Goal: Information Seeking & Learning: Learn about a topic

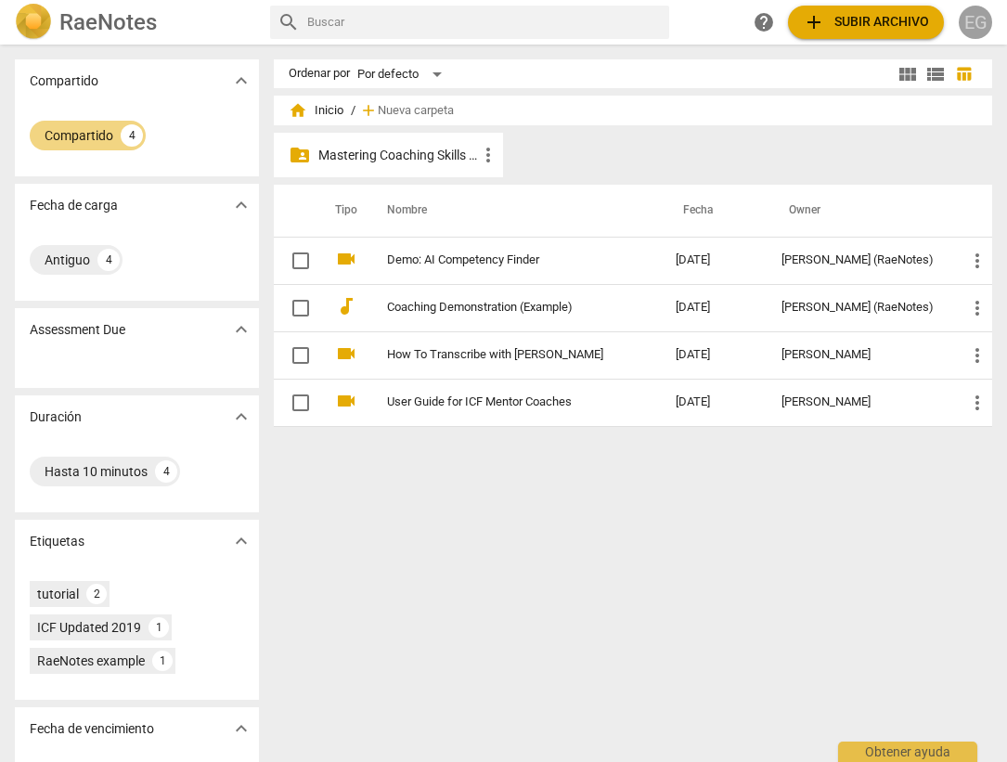
click at [981, 21] on div "EG" at bounding box center [975, 22] width 33 height 33
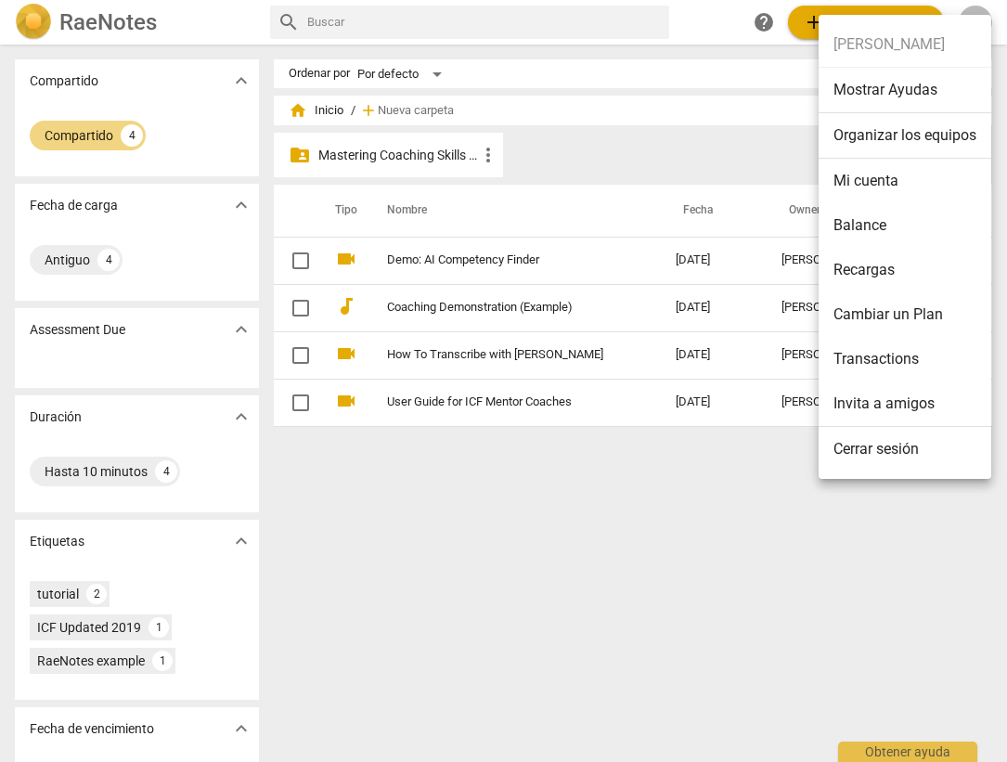
click at [562, 549] on div at bounding box center [503, 381] width 1007 height 762
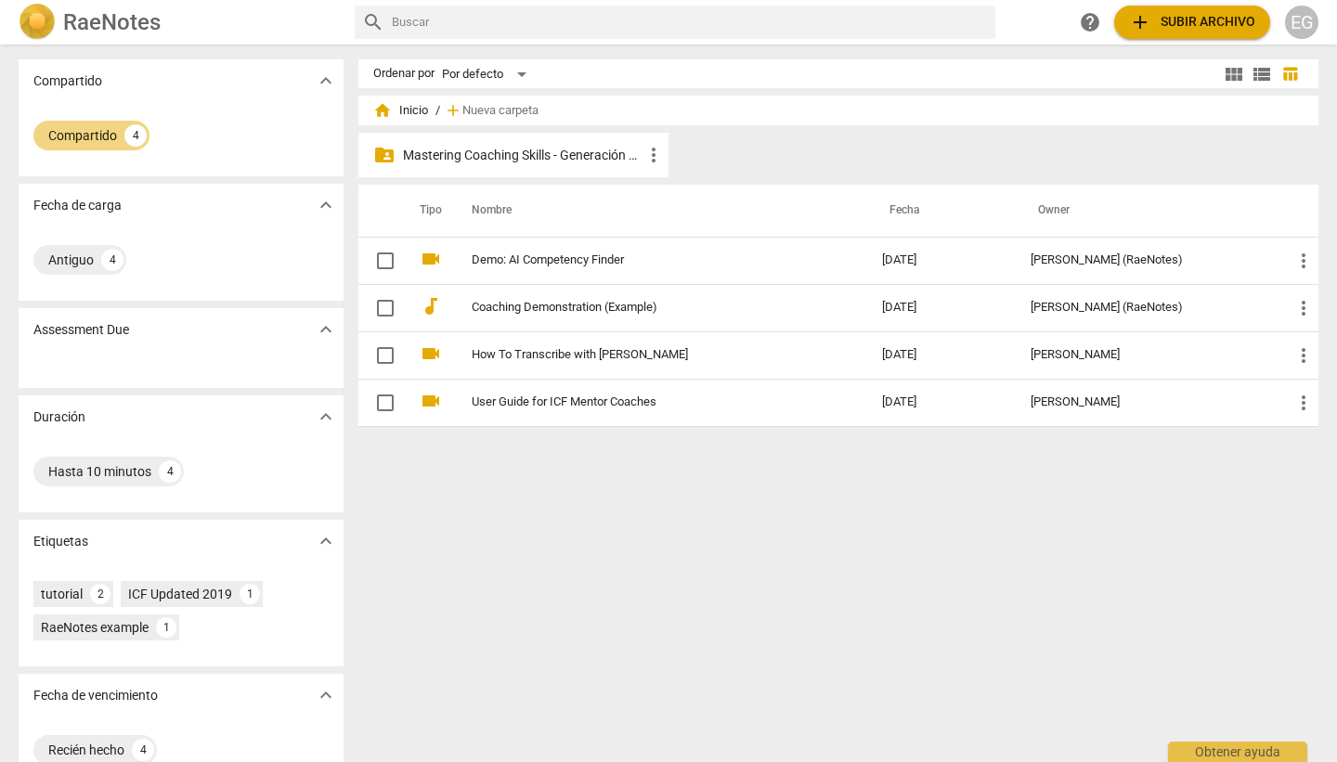
click at [551, 154] on p "Mastering Coaching Skills - Generación 32" at bounding box center [523, 155] width 240 height 19
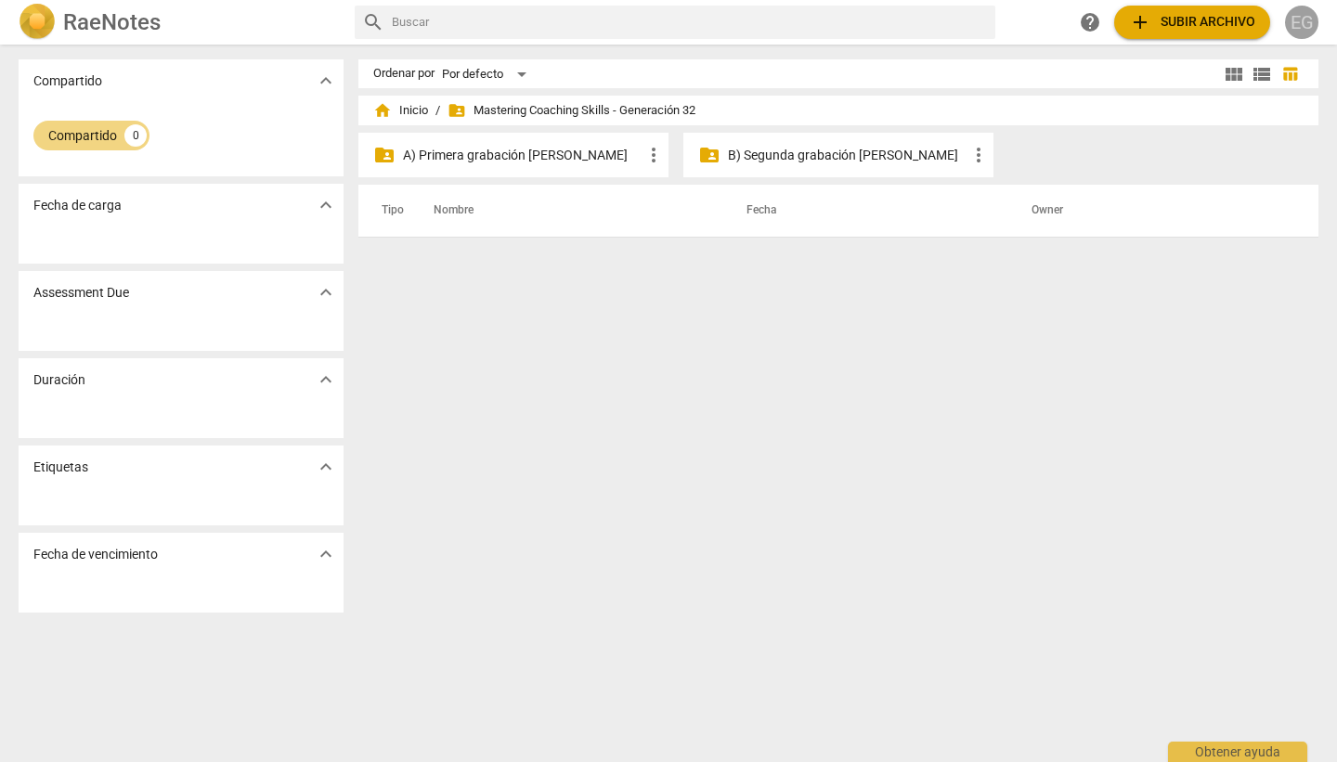
click at [1006, 22] on div "EG" at bounding box center [1301, 22] width 33 height 33
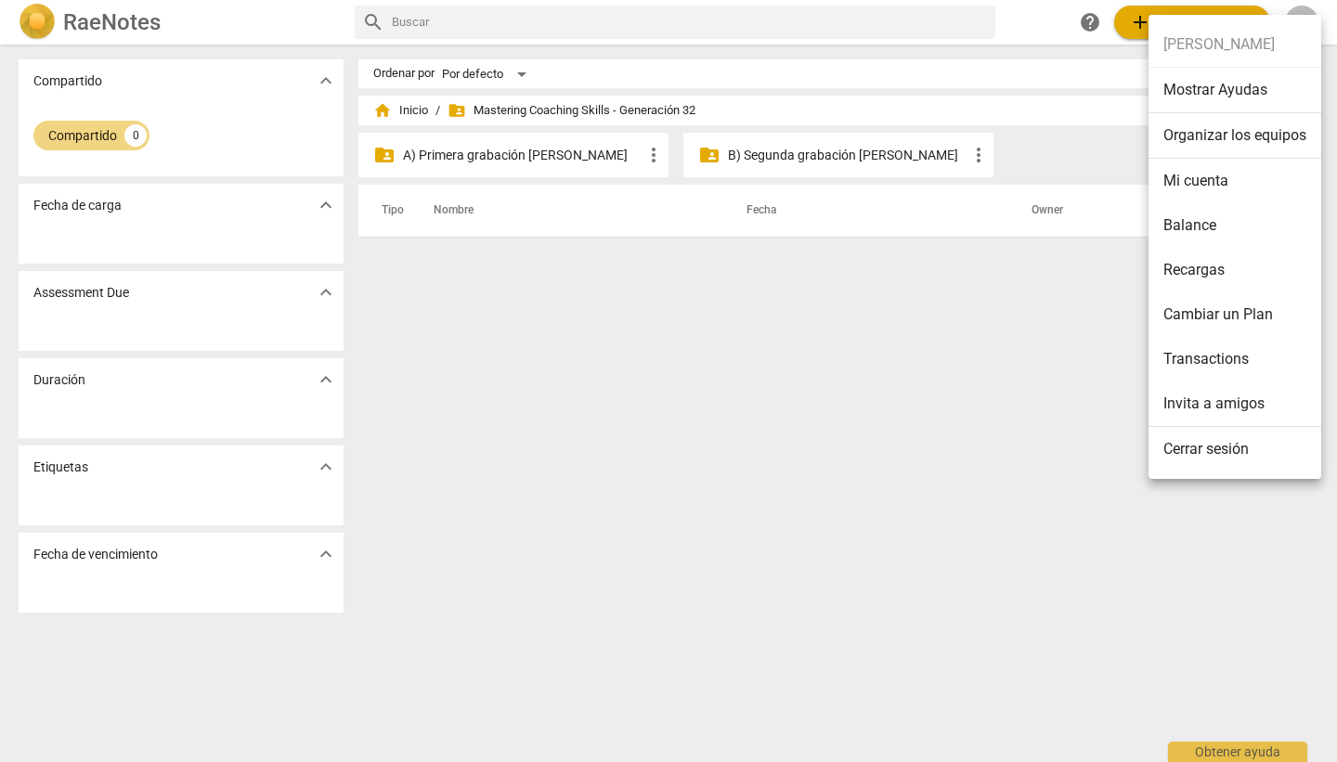
click at [1006, 45] on ul "[PERSON_NAME] Mostrar Ayudas Organizar los equipos Mi cuenta Balance Recargas C…" at bounding box center [1234, 247] width 173 height 464
click at [1006, 173] on li "Mi cuenta" at bounding box center [1234, 181] width 173 height 45
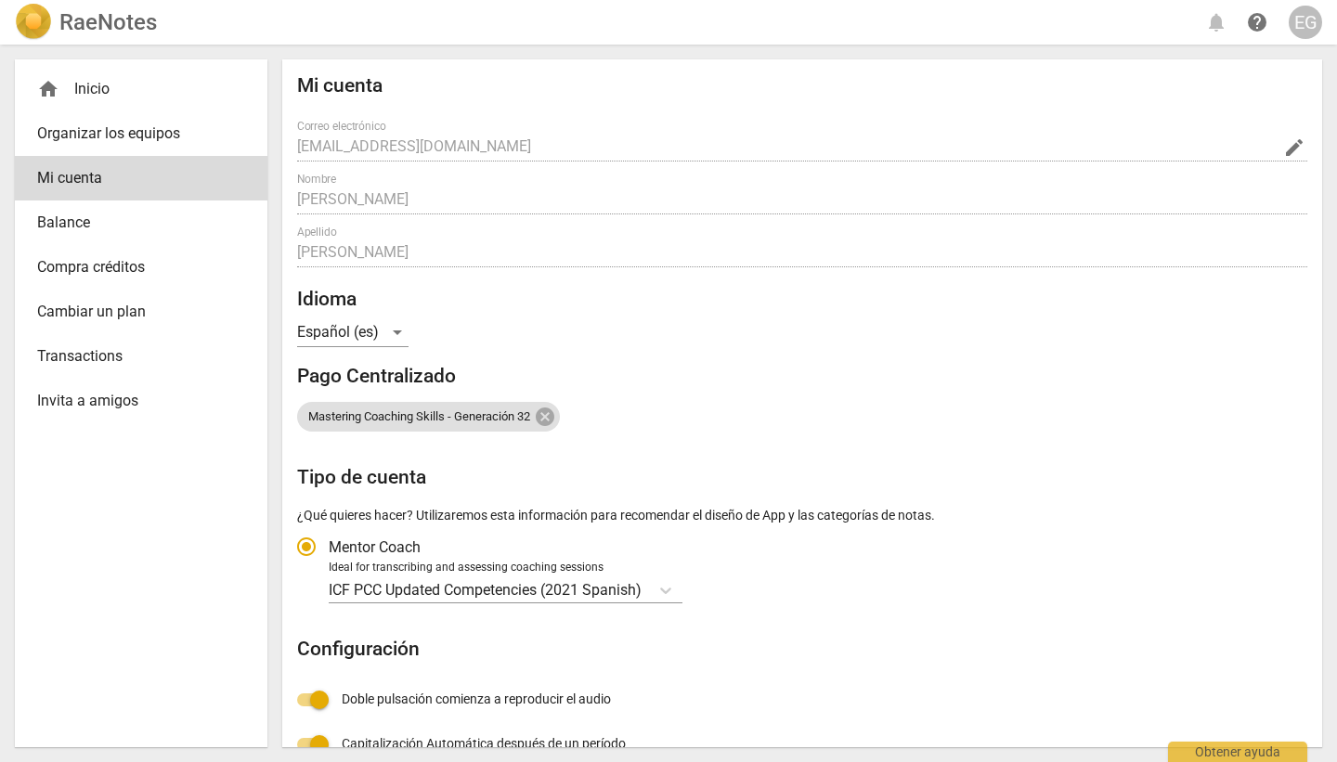
radio input "false"
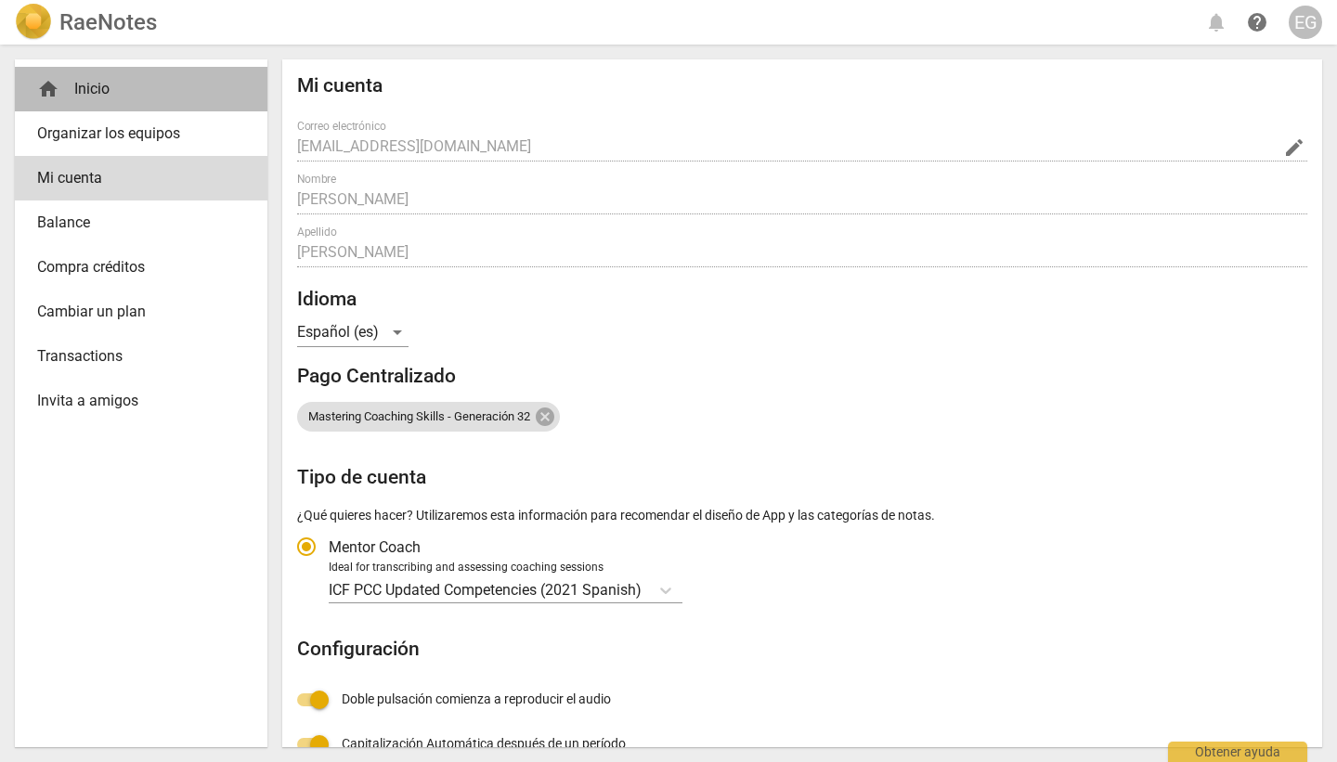
click at [97, 86] on div "home Inicio" at bounding box center [133, 89] width 193 height 22
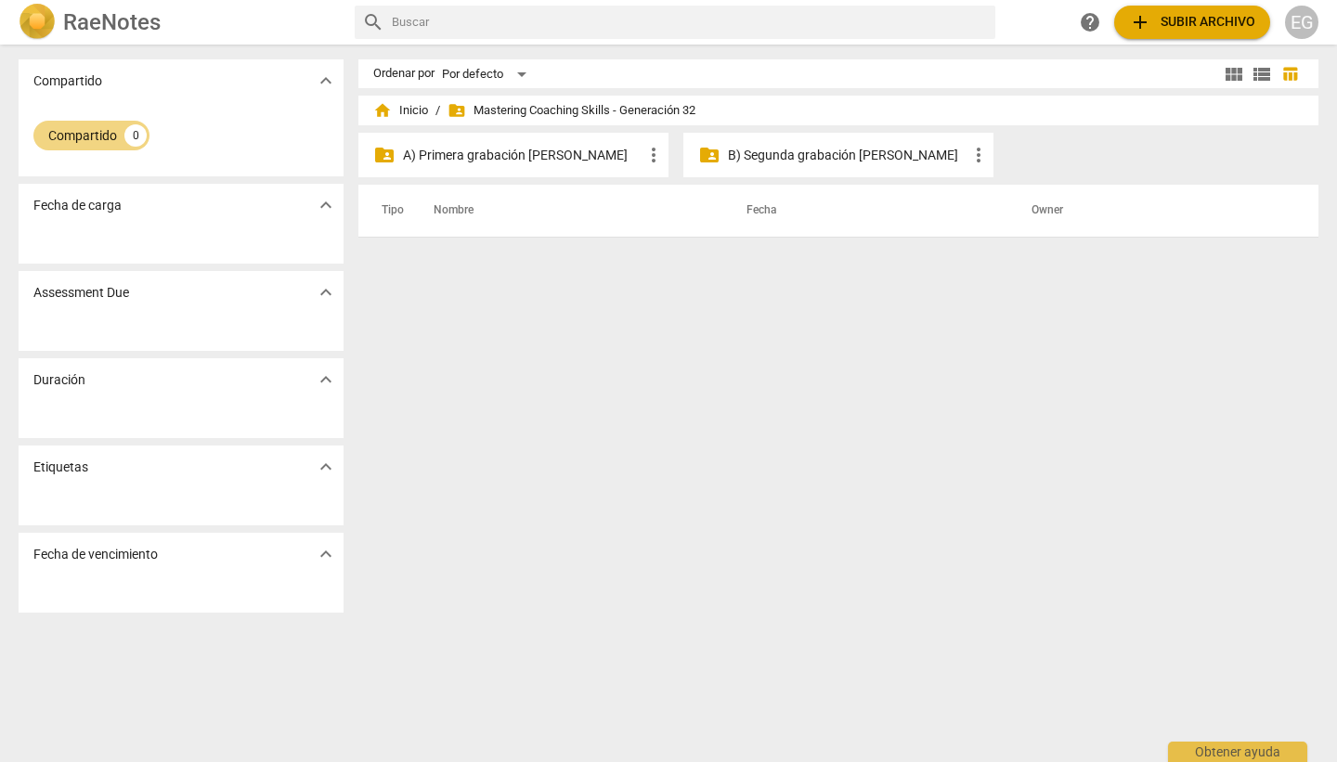
click at [474, 110] on span "folder_shared Mastering Coaching Skills - Generación 32" at bounding box center [571, 110] width 248 height 19
click at [452, 110] on span "folder_shared" at bounding box center [456, 110] width 19 height 19
click at [538, 117] on span "folder_shared Mastering Coaching Skills - Generación 32" at bounding box center [571, 110] width 248 height 19
click at [539, 111] on span "folder_shared Mastering Coaching Skills - Generación 32" at bounding box center [571, 110] width 248 height 19
click at [537, 108] on span "folder_shared Mastering Coaching Skills - Generación 32" at bounding box center [571, 110] width 248 height 19
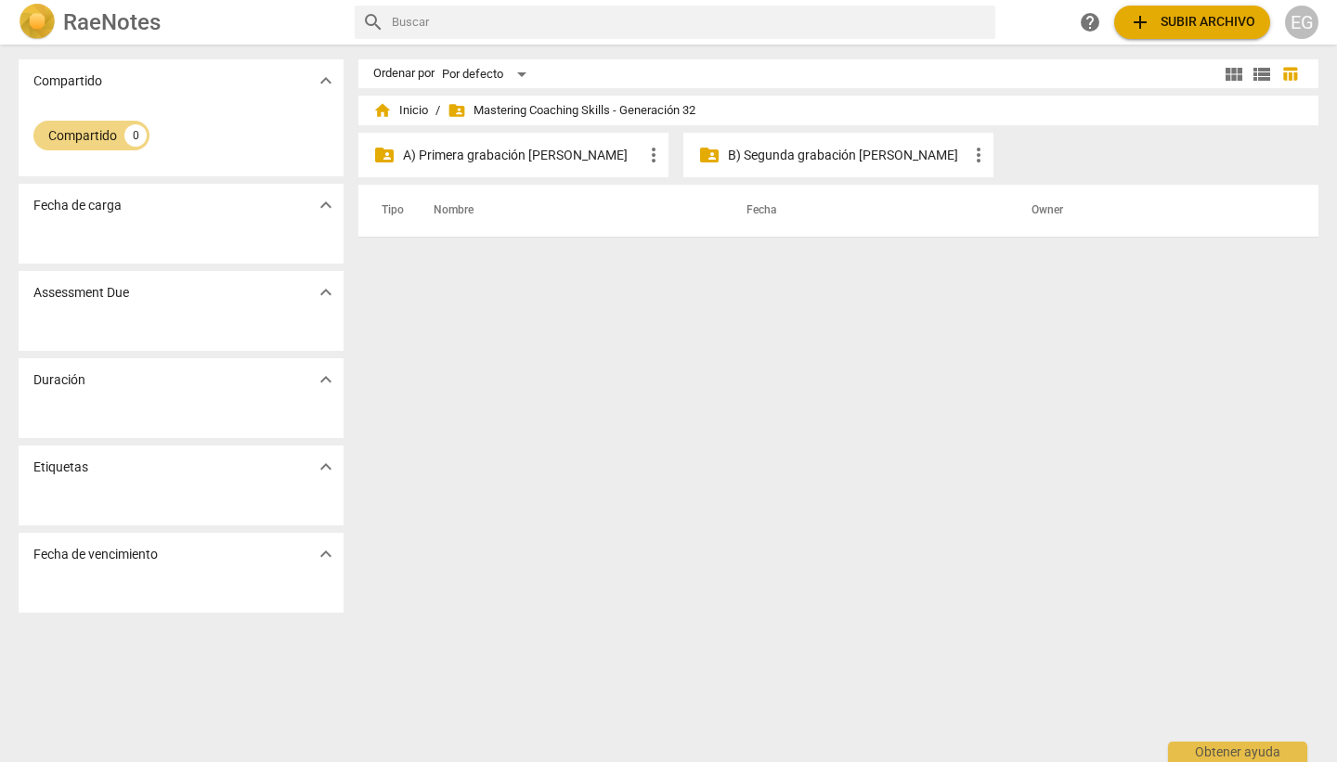
click at [460, 112] on span "folder_shared" at bounding box center [456, 110] width 19 height 19
click at [498, 112] on span "folder_shared Mastering Coaching Skills - Generación 32" at bounding box center [571, 110] width 248 height 19
click at [473, 158] on p "A) Primera grabación [PERSON_NAME]" at bounding box center [523, 155] width 240 height 19
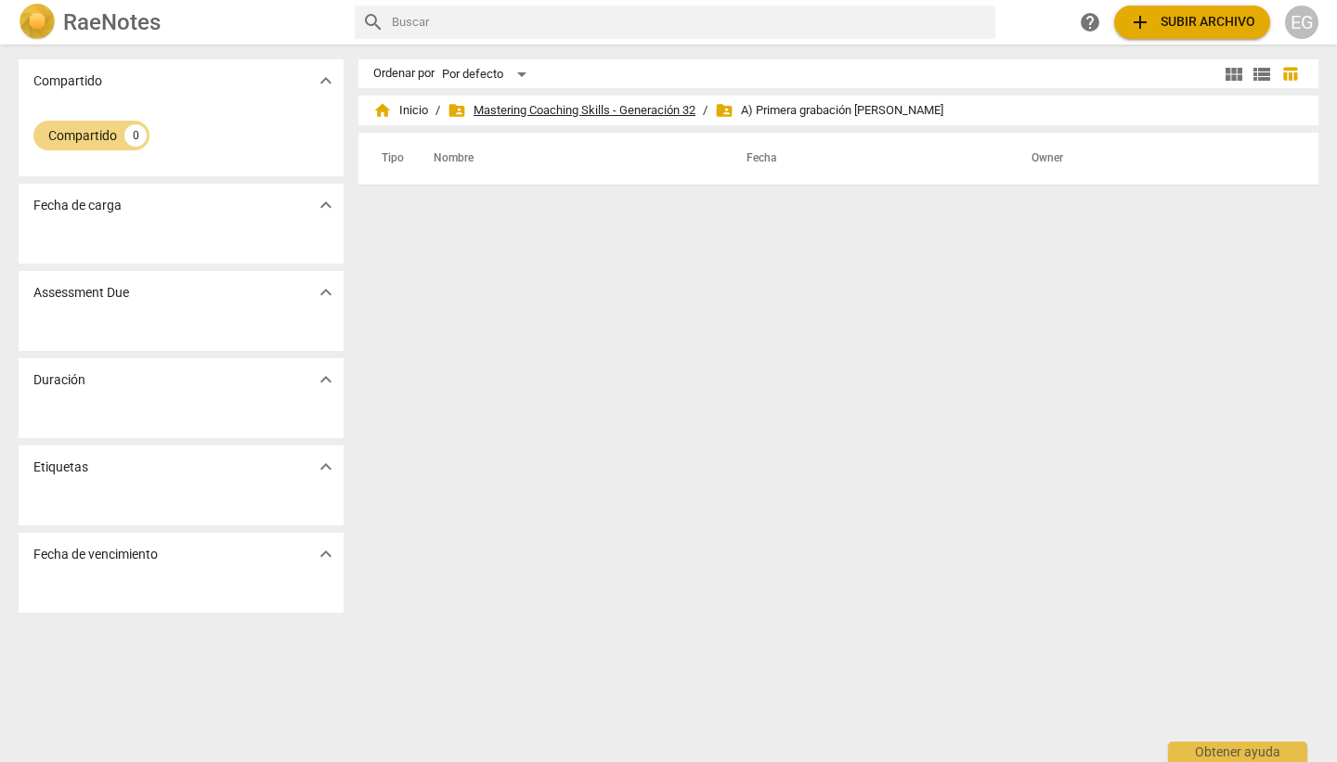
click at [527, 110] on span "folder_shared Mastering Coaching Skills - Generación 32" at bounding box center [571, 110] width 248 height 19
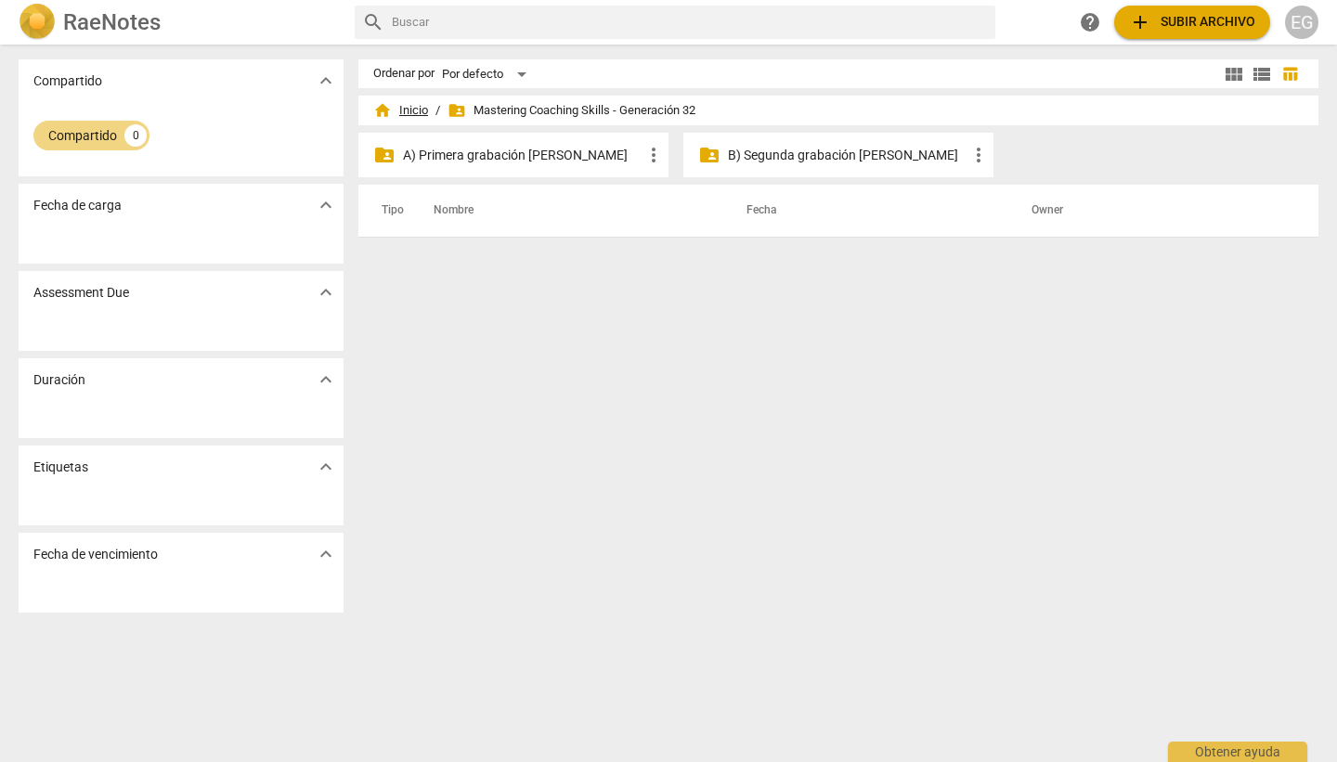
click at [417, 107] on span "home Inicio" at bounding box center [400, 110] width 55 height 19
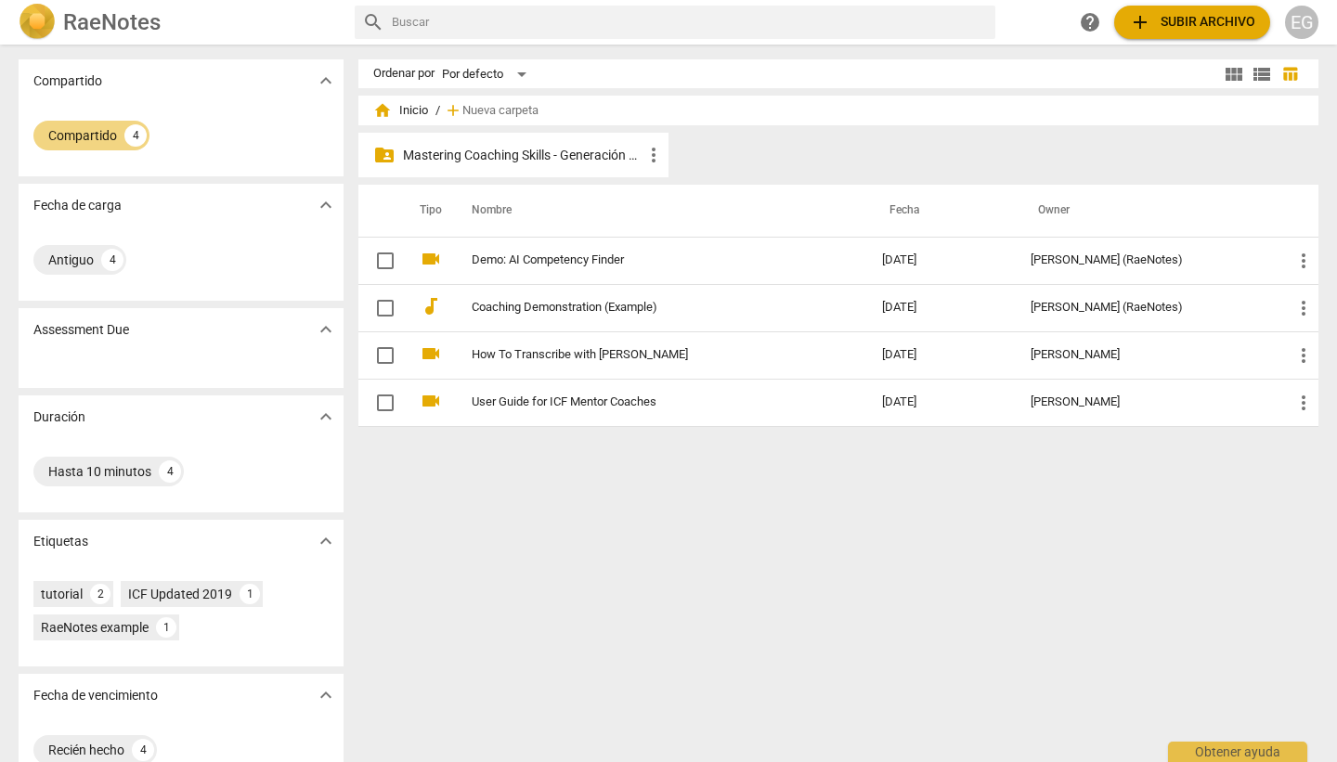
click at [449, 152] on p "Mastering Coaching Skills - Generación 32" at bounding box center [523, 155] width 240 height 19
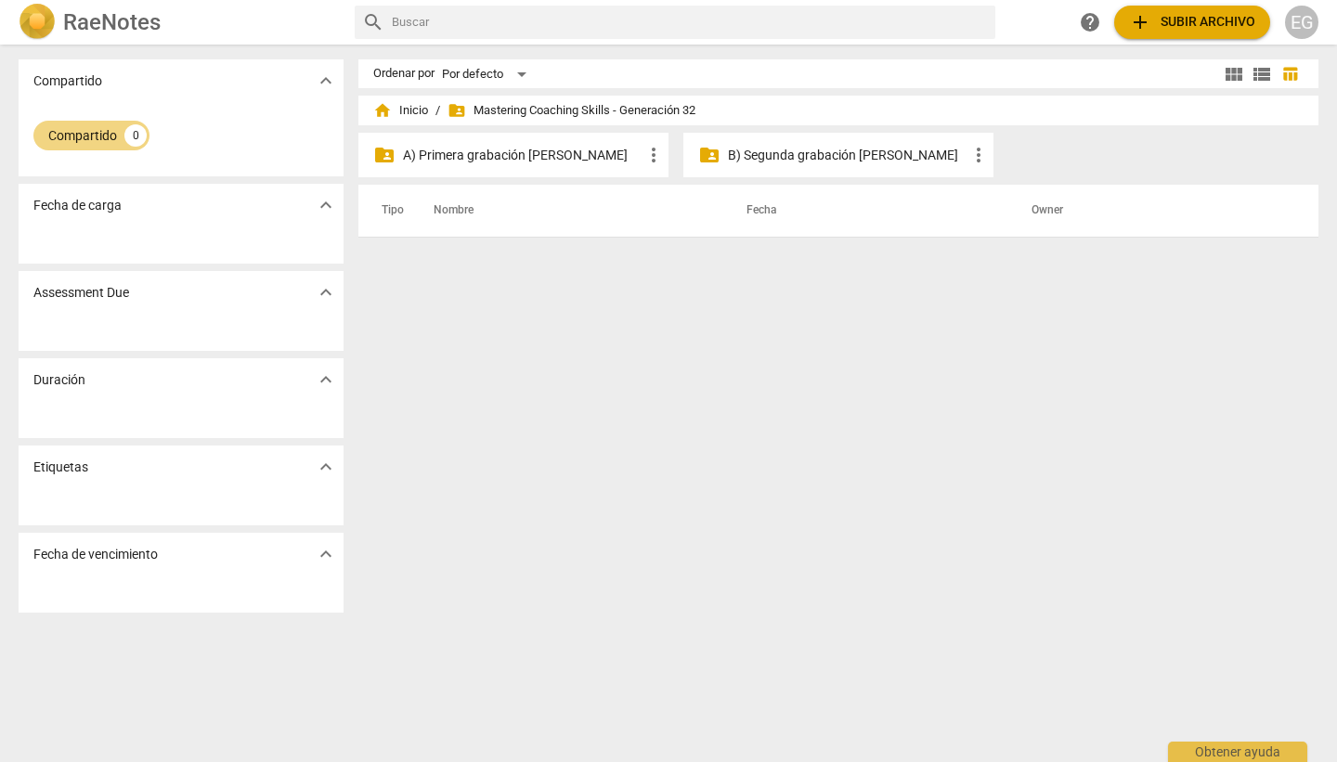
click at [449, 152] on p "A) Primera grabación [PERSON_NAME]" at bounding box center [523, 155] width 240 height 19
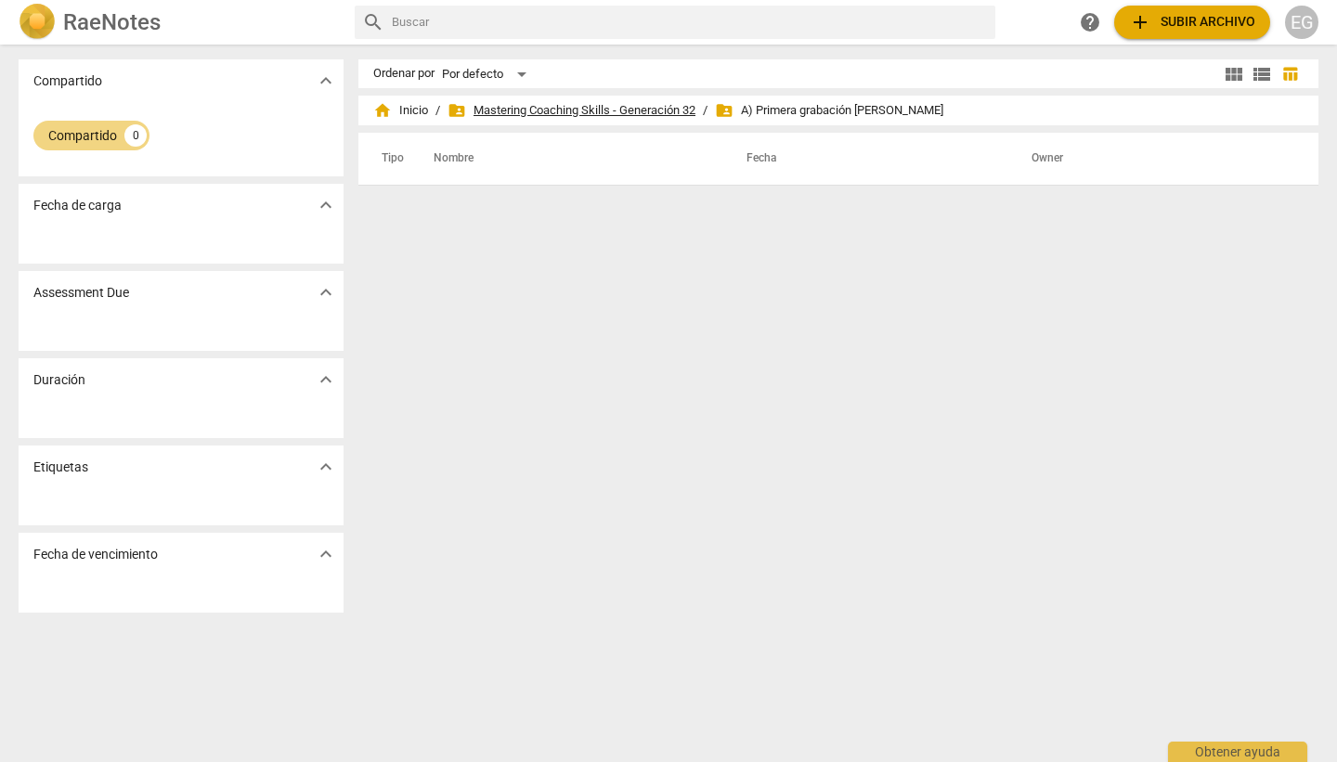
click at [519, 110] on span "folder_shared Mastering Coaching Skills - Generación 32" at bounding box center [571, 110] width 248 height 19
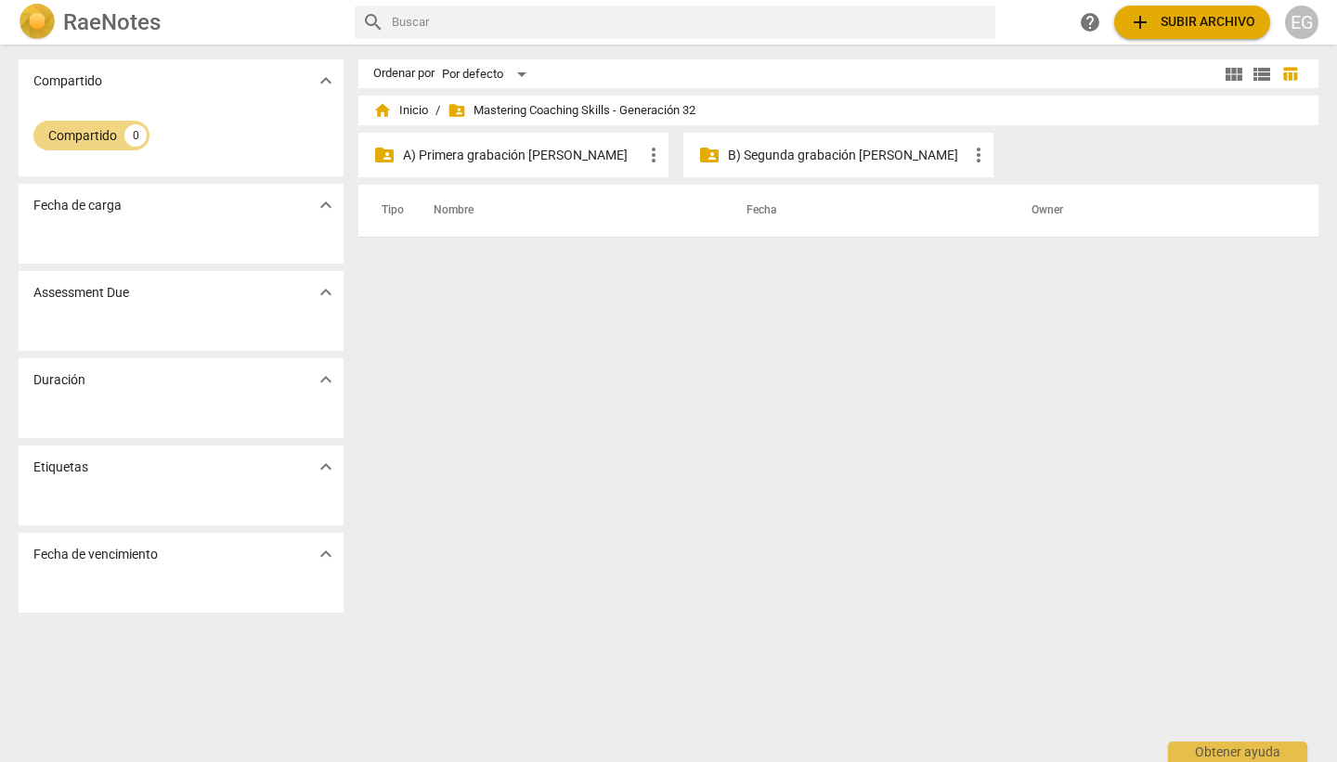
click at [471, 159] on p "A) Primera grabación [PERSON_NAME]" at bounding box center [523, 155] width 240 height 19
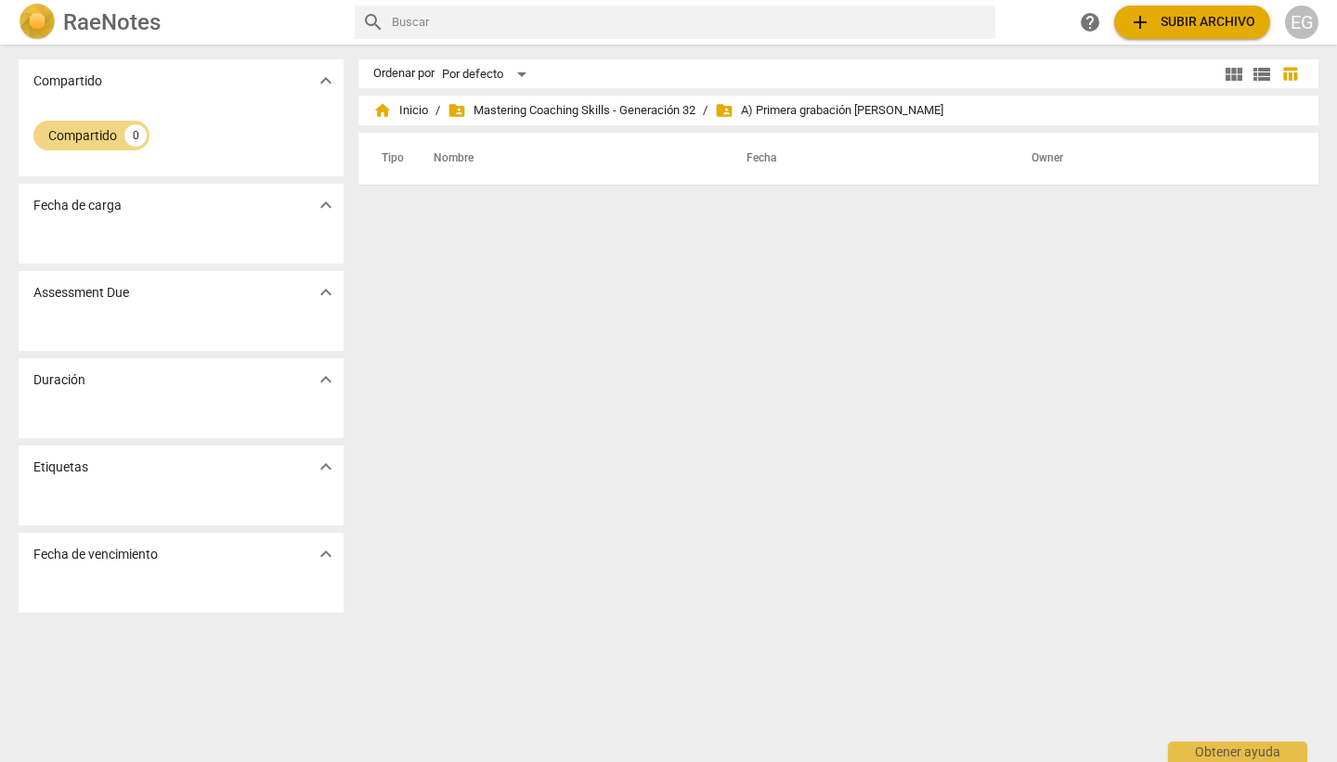
click at [1006, 24] on div "EG" at bounding box center [1301, 22] width 33 height 33
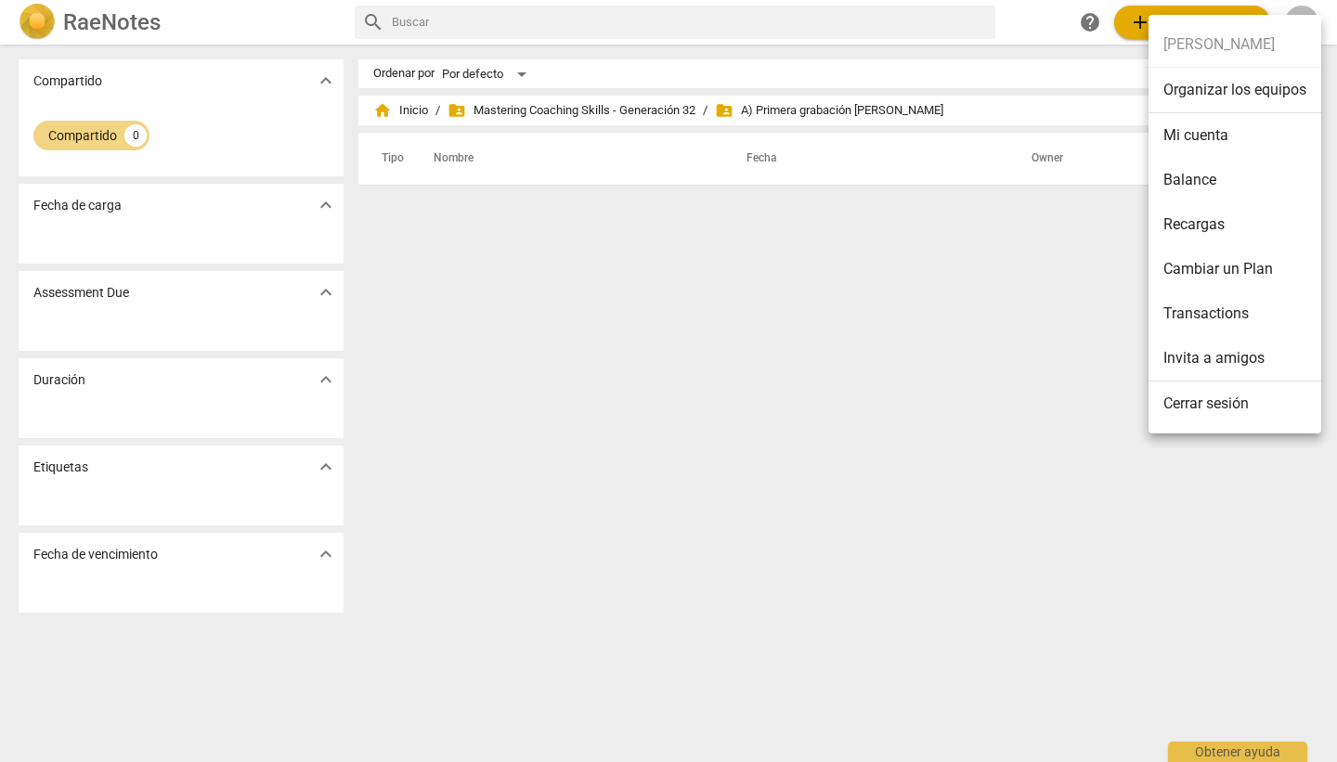
click at [805, 408] on div at bounding box center [668, 381] width 1337 height 762
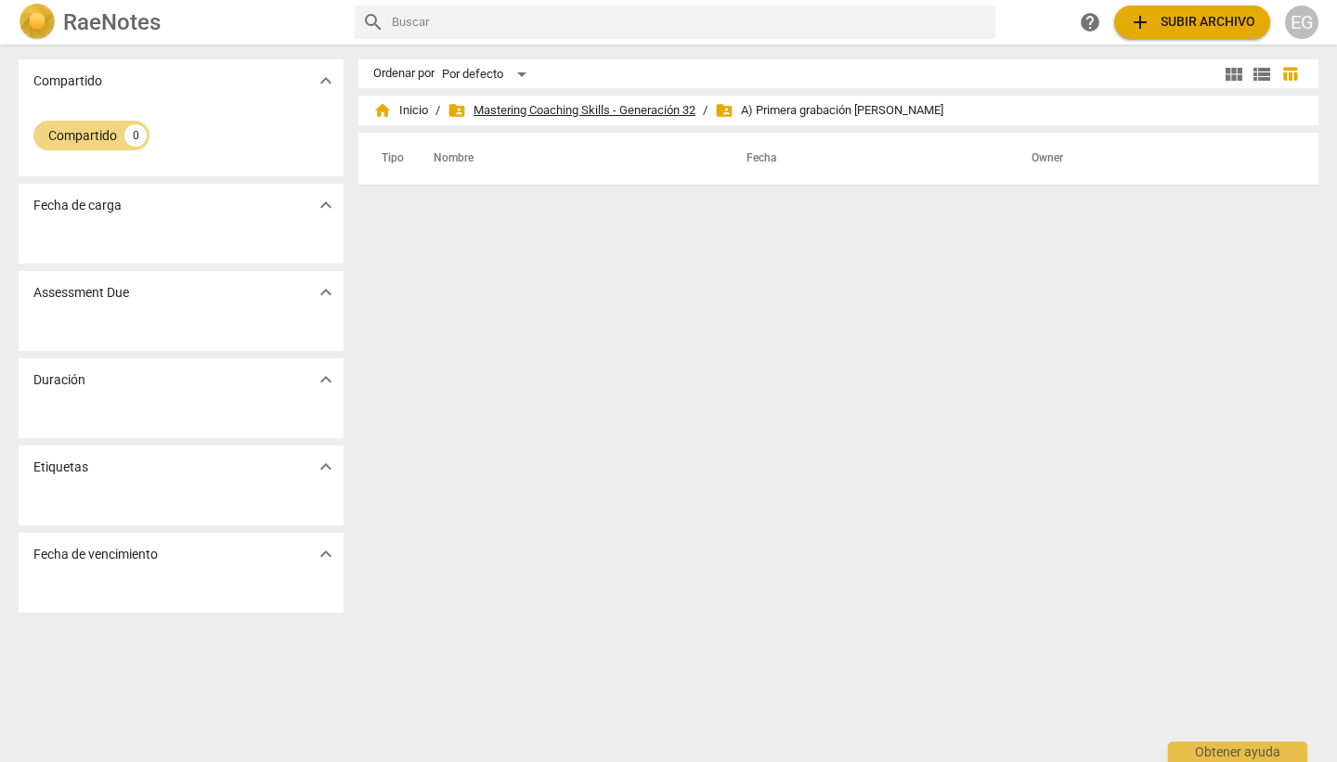
click at [536, 110] on span "folder_shared Mastering Coaching Skills - Generación 32" at bounding box center [571, 110] width 248 height 19
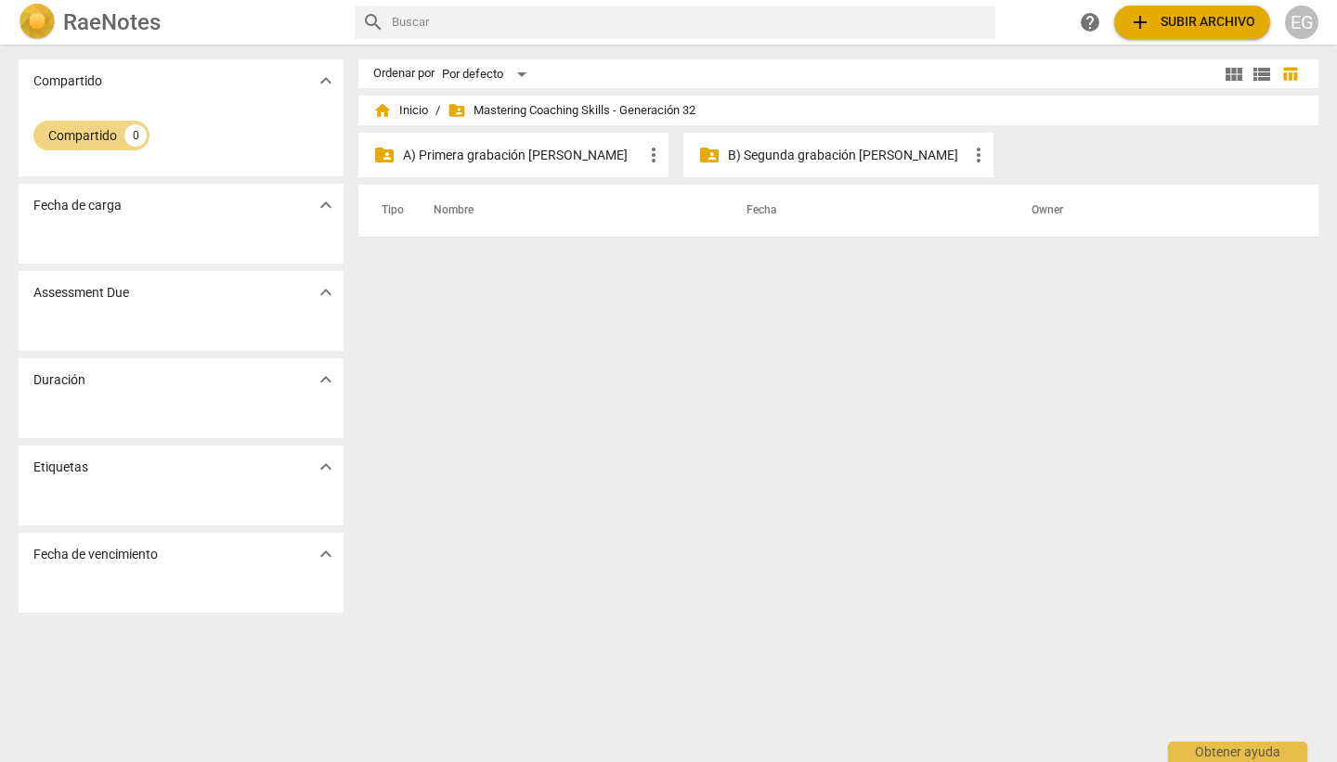
click at [499, 154] on p "A) Primera grabación [PERSON_NAME]" at bounding box center [523, 155] width 240 height 19
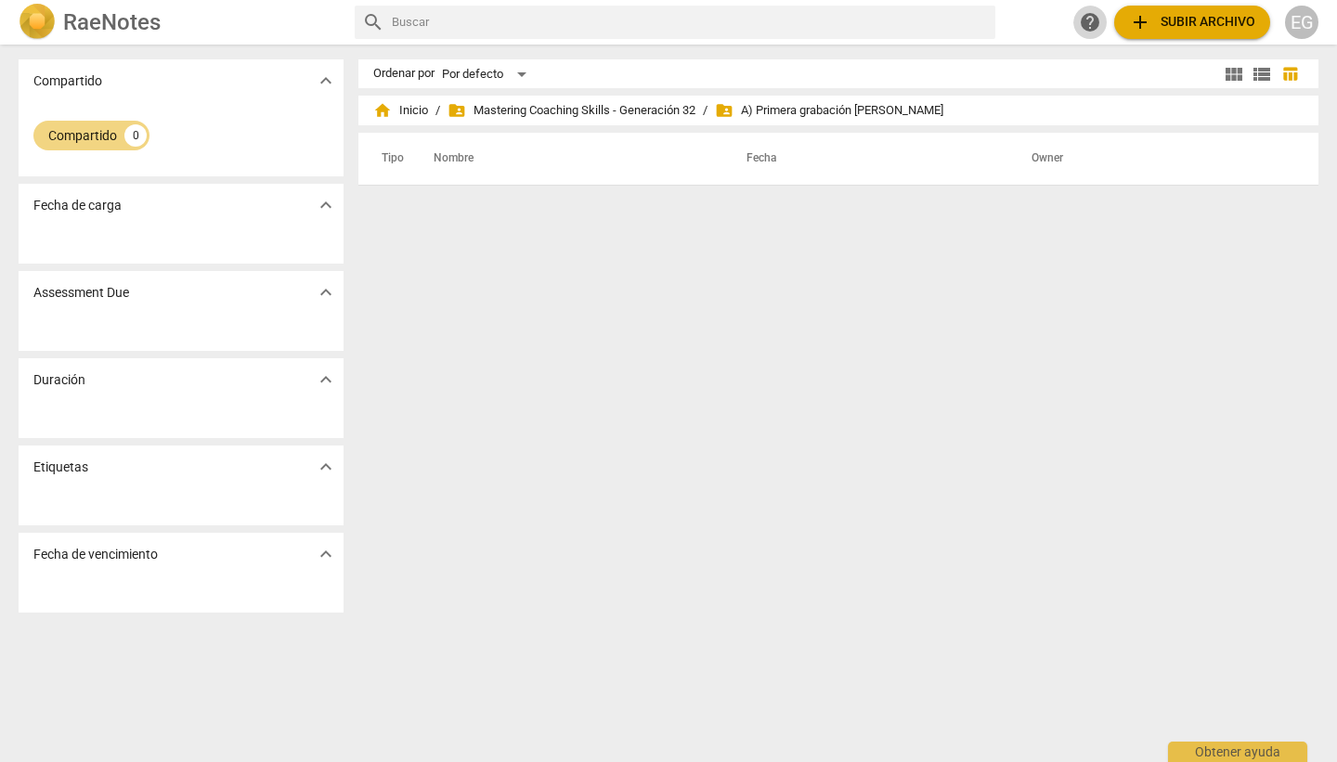
click at [1006, 23] on span "help" at bounding box center [1090, 22] width 22 height 22
click at [528, 115] on span "folder_shared Mastering Coaching Skills - Generación 32" at bounding box center [571, 110] width 248 height 19
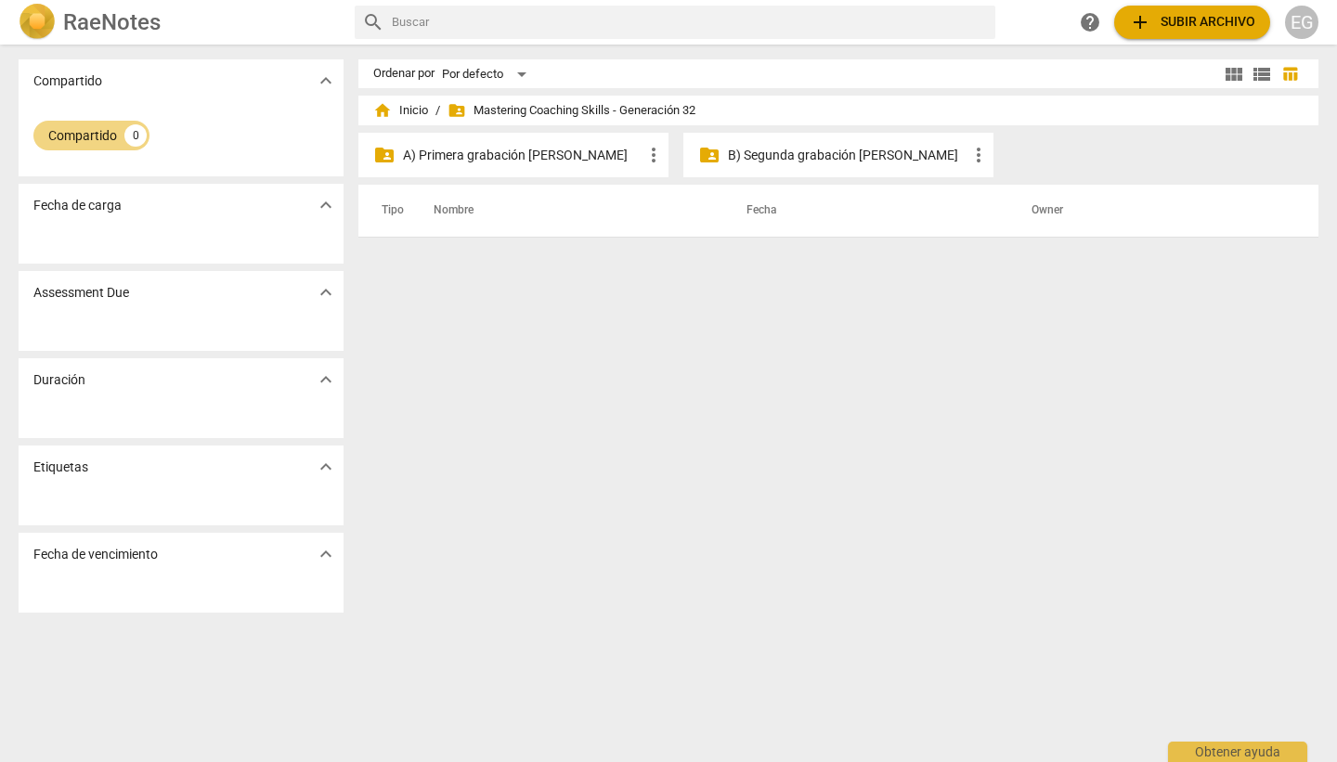
click at [501, 156] on p "A) Primera grabación [PERSON_NAME]" at bounding box center [523, 155] width 240 height 19
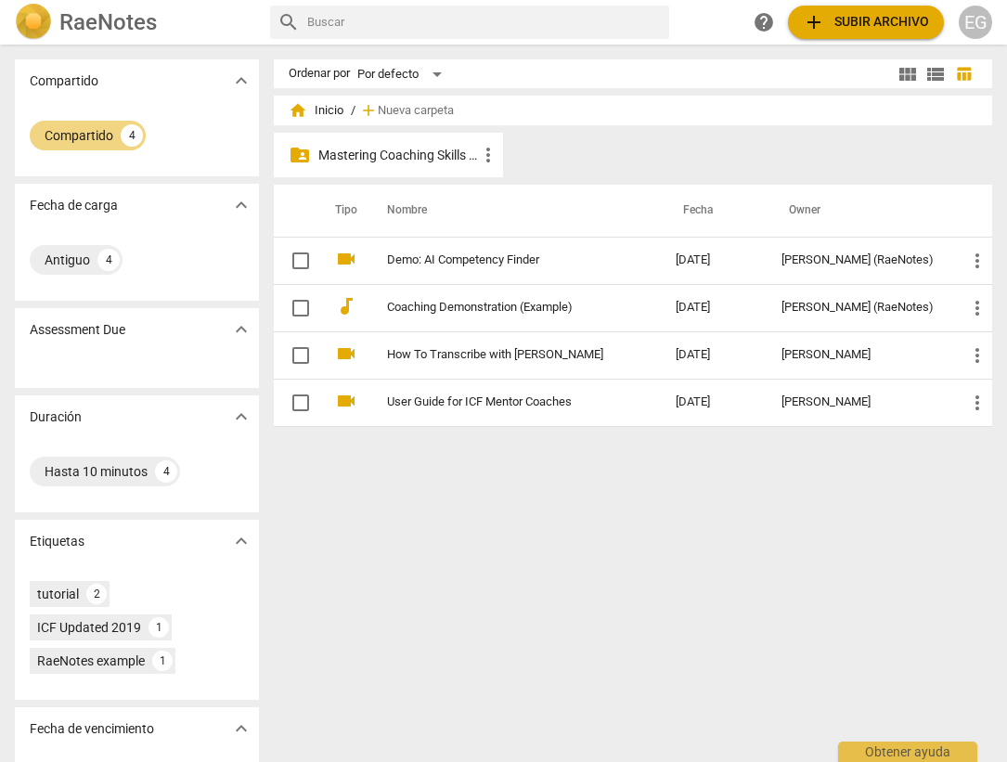
click at [395, 159] on p "Mastering Coaching Skills - Generación 32" at bounding box center [397, 155] width 159 height 19
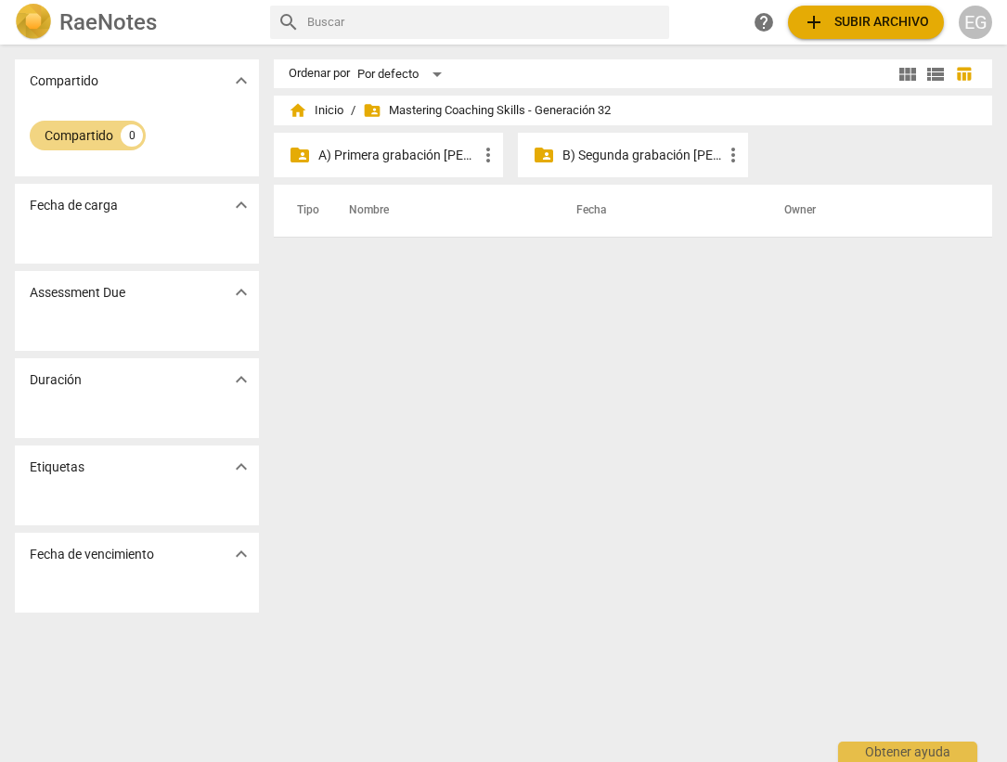
click at [432, 110] on span "folder_shared Mastering Coaching Skills - Generación 32" at bounding box center [487, 110] width 248 height 19
click at [368, 152] on p "A) Primera grabación [PERSON_NAME]" at bounding box center [397, 155] width 159 height 19
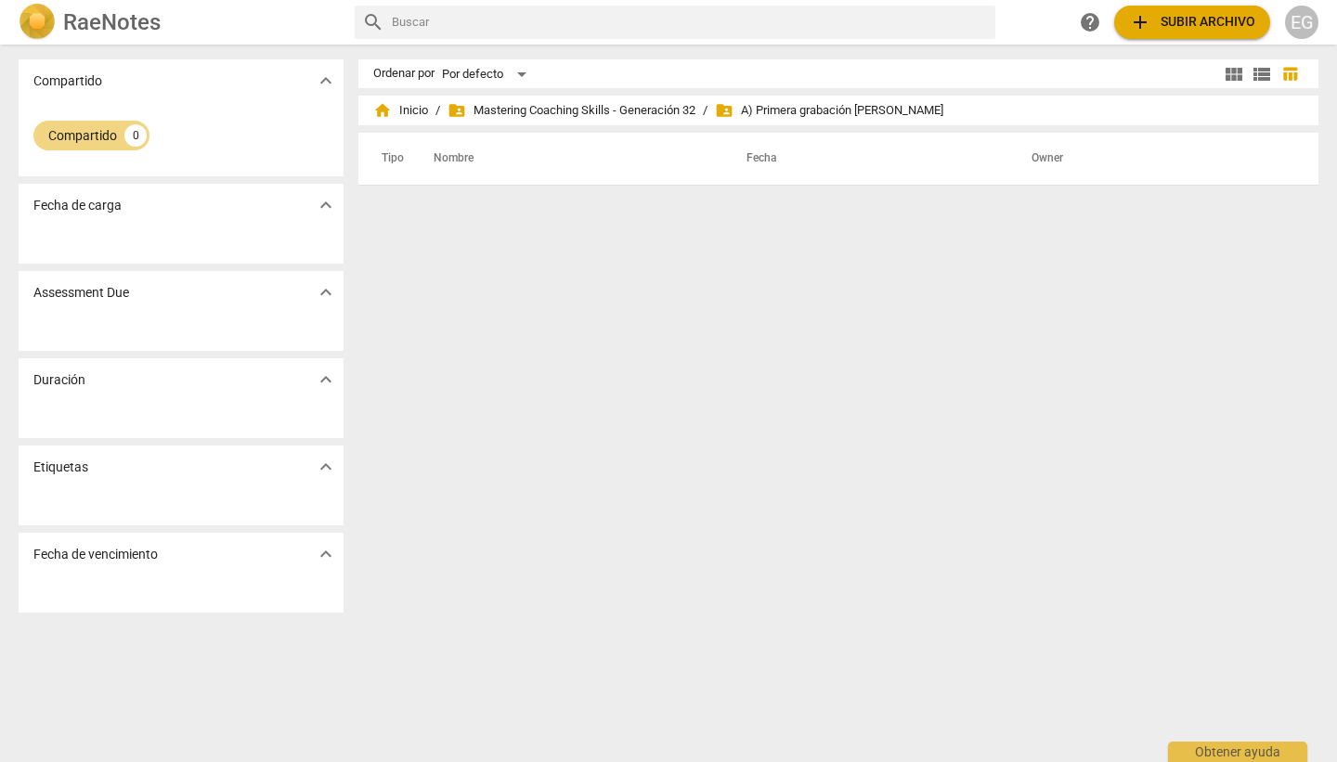
click at [448, 352] on div "Ordenar por Por defecto view_module view_list table_chart home Inicio / folder_…" at bounding box center [845, 403] width 975 height 688
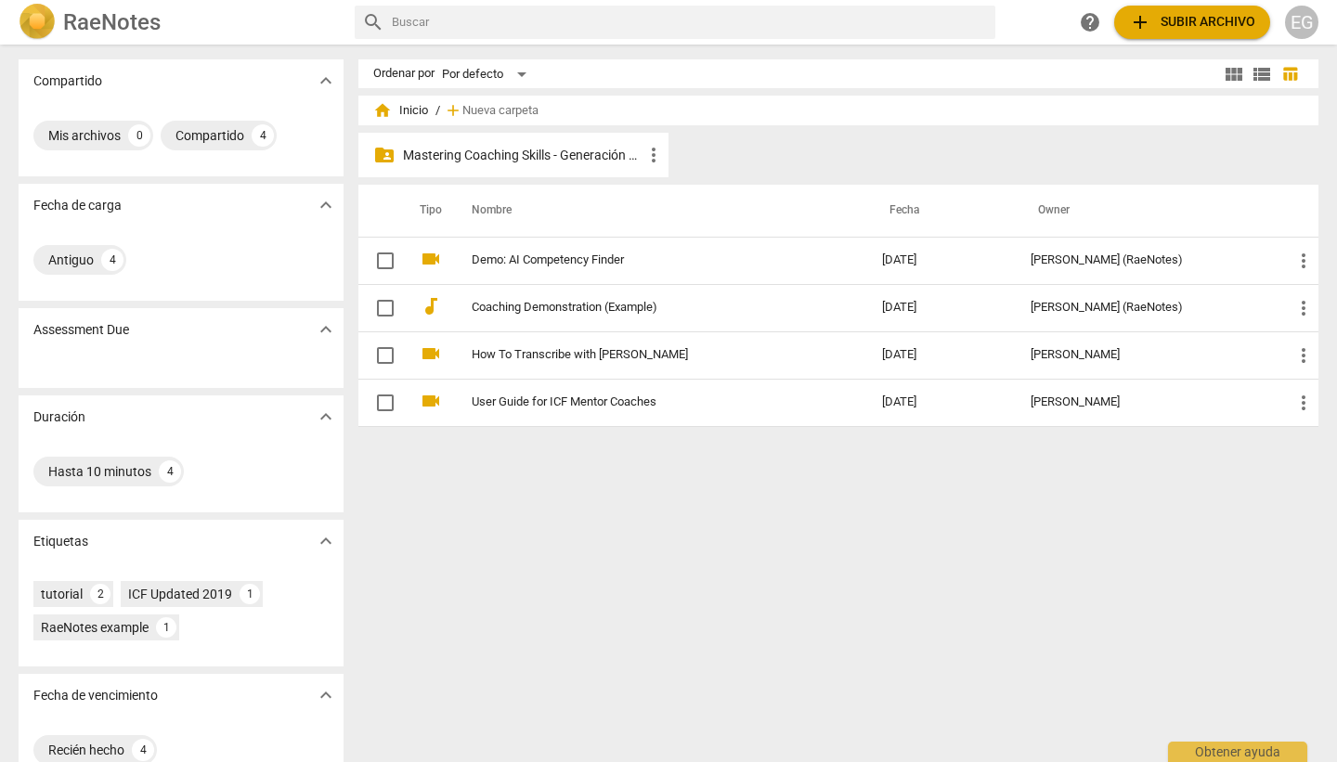
click at [510, 154] on p "Mastering Coaching Skills - Generación 32" at bounding box center [523, 155] width 240 height 19
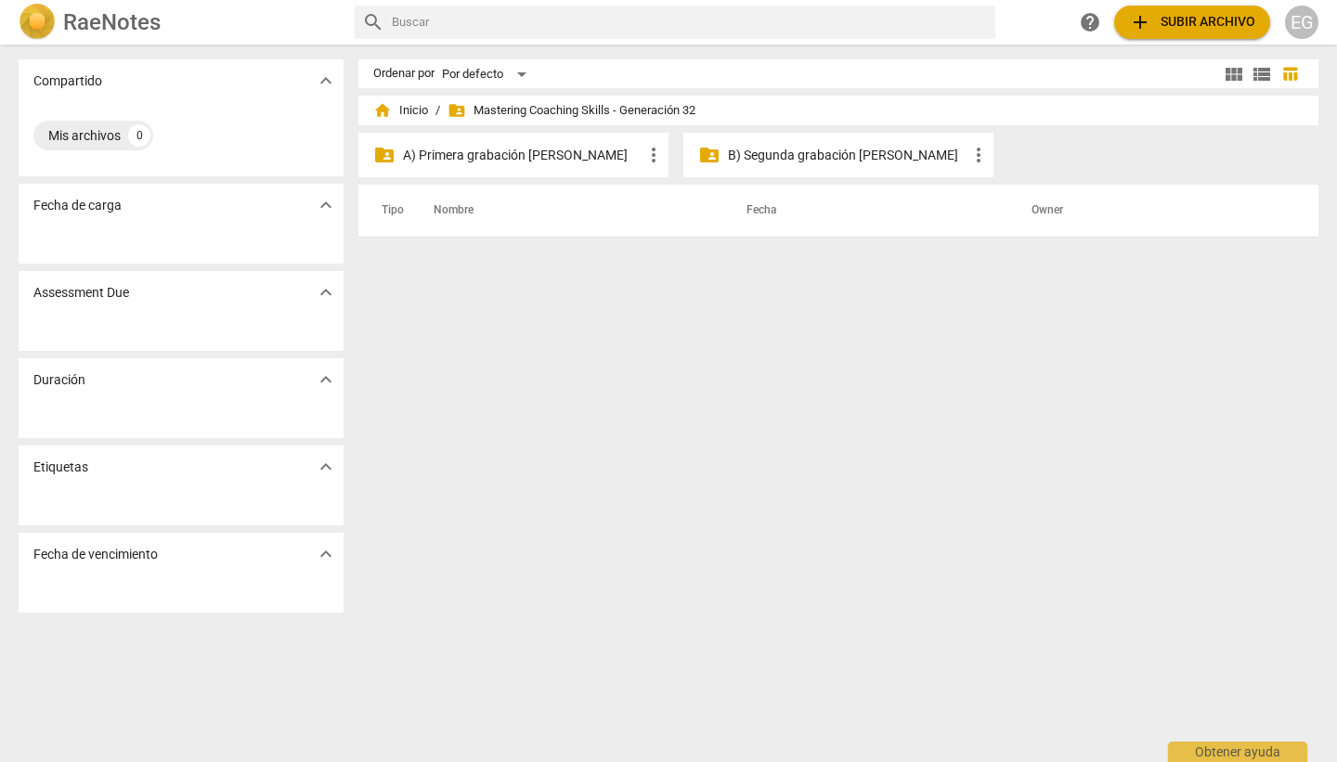
click at [518, 114] on span "folder_shared Mastering Coaching Skills - Generación 32" at bounding box center [571, 110] width 248 height 19
click at [450, 153] on p "A) Primera grabación [PERSON_NAME]" at bounding box center [523, 155] width 240 height 19
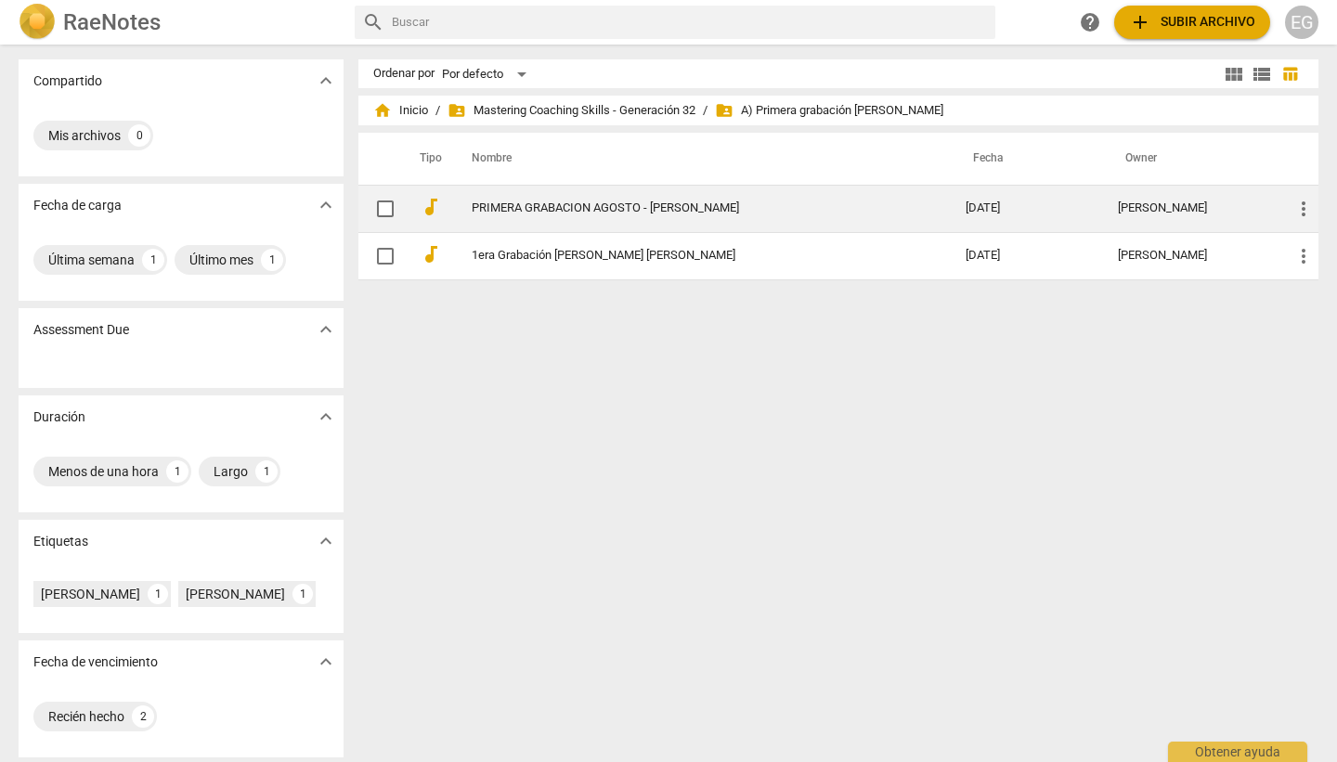
click at [582, 207] on link "PRIMERA GRABACION AGOSTO - [PERSON_NAME]" at bounding box center [685, 208] width 427 height 14
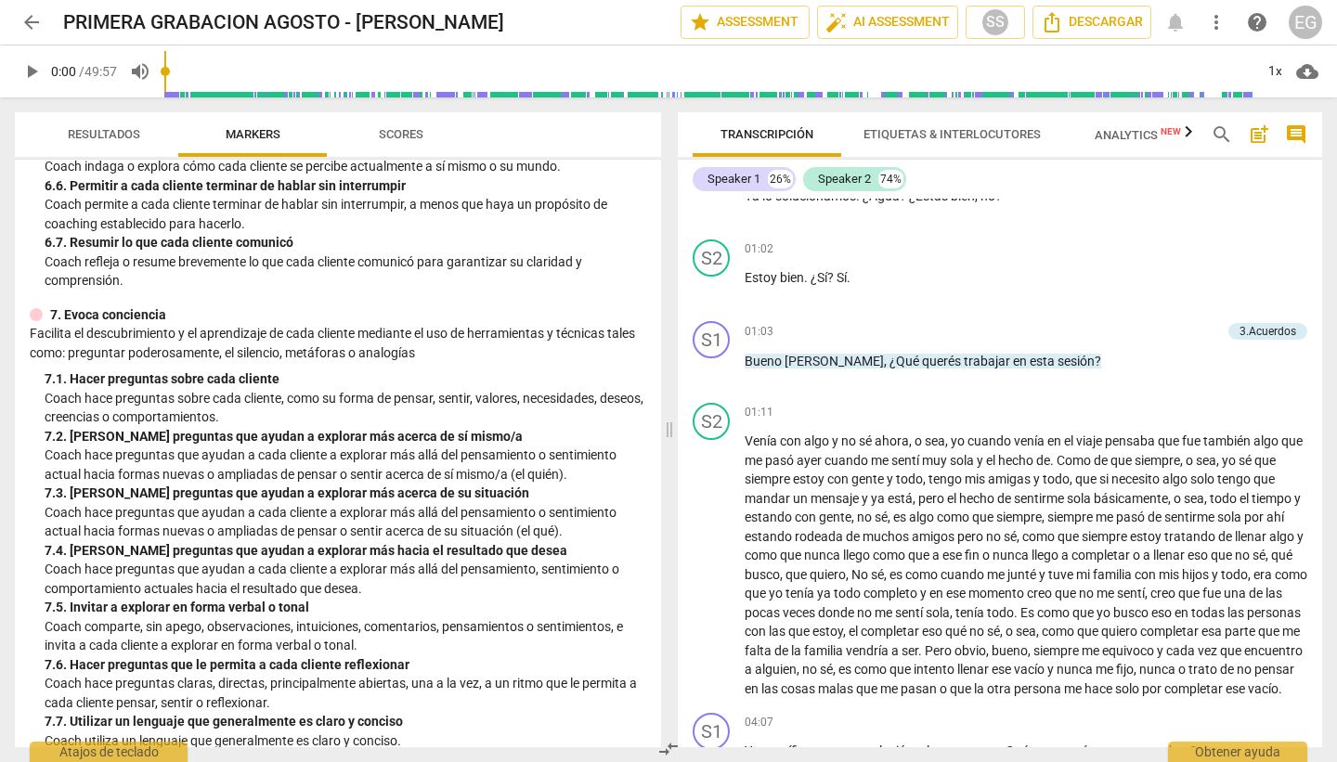
scroll to position [600, 0]
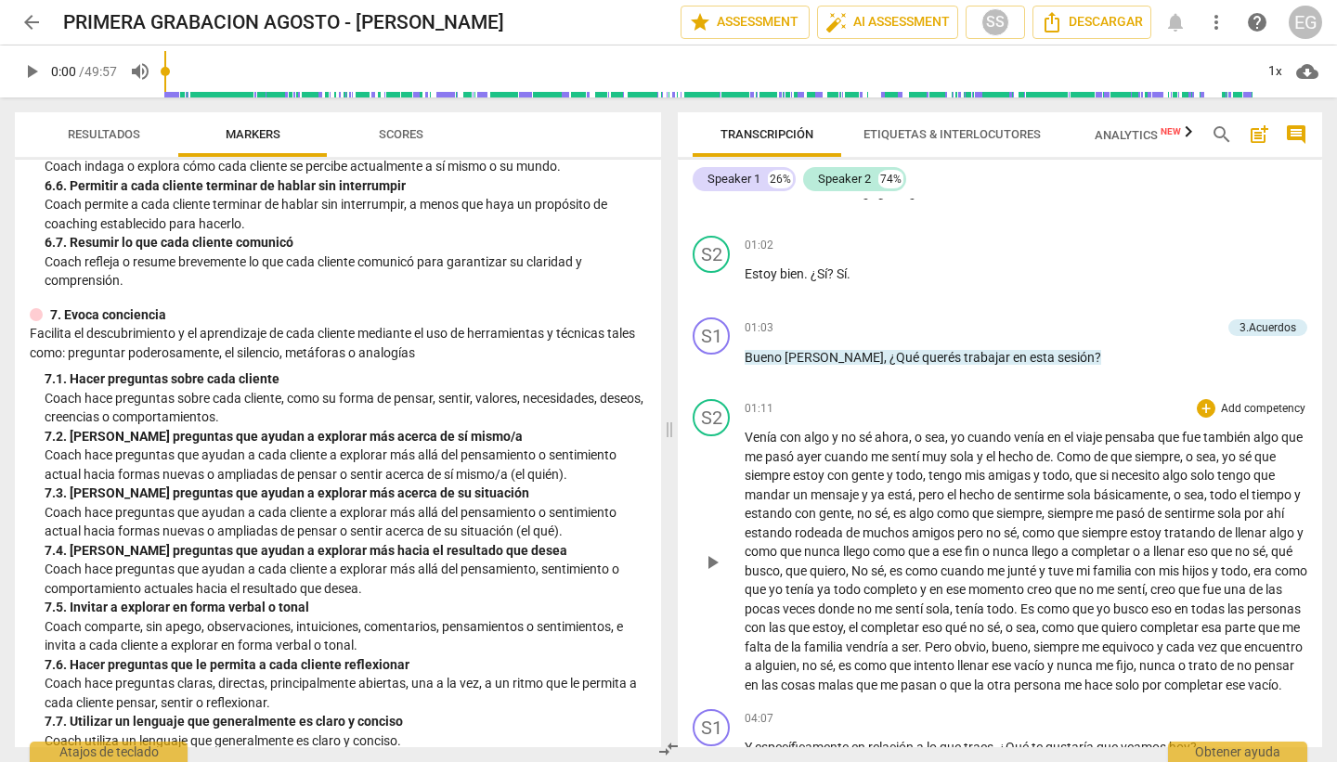
drag, startPoint x: 921, startPoint y: 458, endPoint x: 1017, endPoint y: 456, distance: 96.6
click at [1017, 457] on p "Venía con algo y no sé ahora , o sea , yo cuando venía en el viaje pensaba que …" at bounding box center [1026, 561] width 563 height 266
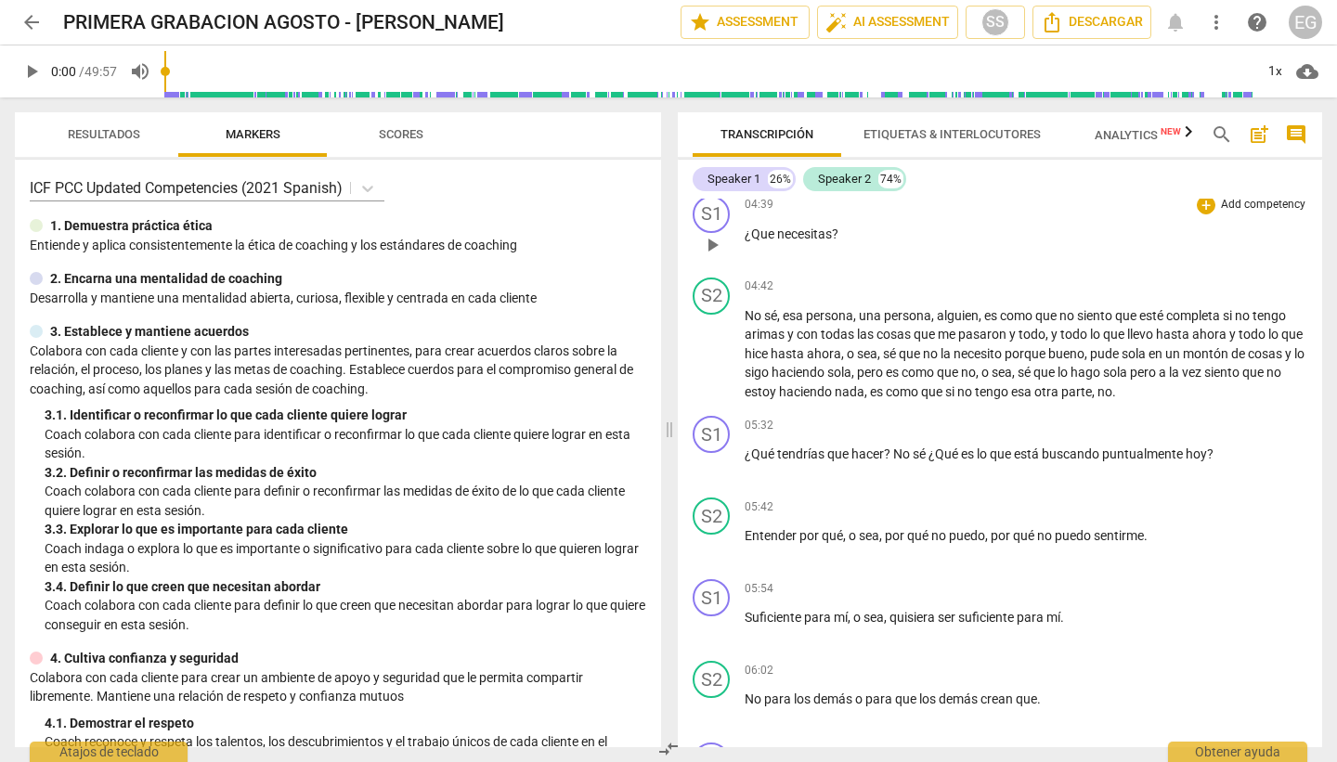
scroll to position [1298, 0]
